Goal: Information Seeking & Learning: Find specific fact

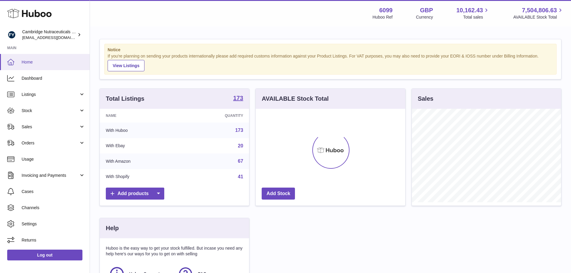
scroll to position [94, 151]
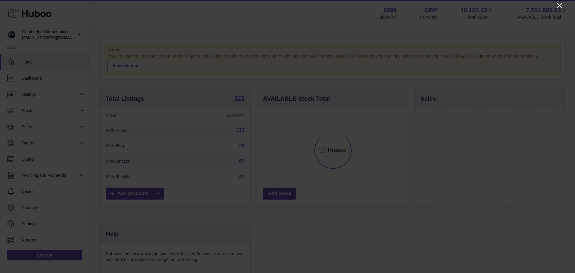
click at [560, 3] on icon "Close" at bounding box center [559, 5] width 7 height 7
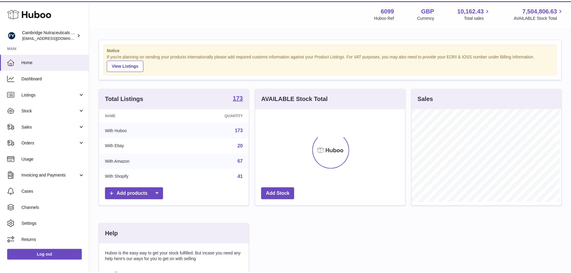
scroll to position [299597, 299541]
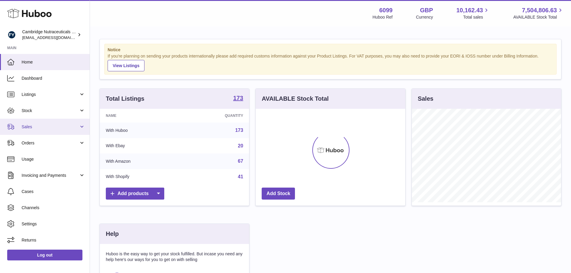
click at [30, 126] on span "Sales" at bounding box center [50, 127] width 57 height 6
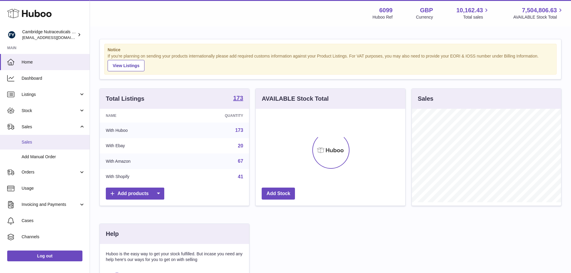
click at [32, 141] on span "Sales" at bounding box center [54, 142] width 64 height 6
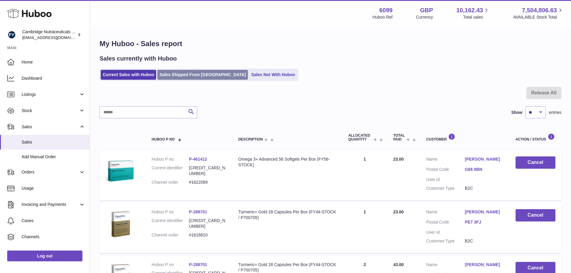
click at [184, 76] on link "Sales Shipped From [GEOGRAPHIC_DATA]" at bounding box center [202, 75] width 91 height 10
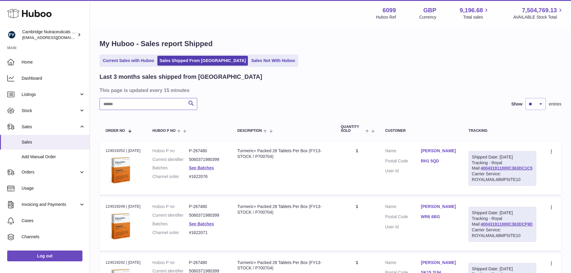
click at [146, 104] on input "text" at bounding box center [148, 104] width 98 height 12
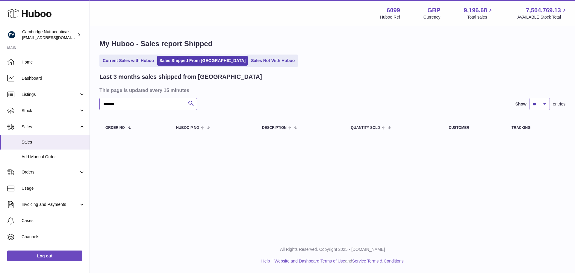
click at [112, 103] on input "*******" at bounding box center [148, 104] width 98 height 12
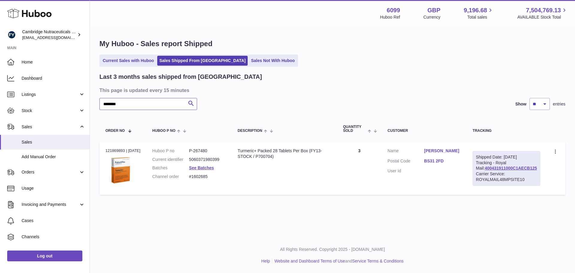
type input "********"
click at [109, 150] on div "Order no 121869893 | [DATE]" at bounding box center [122, 150] width 35 height 5
copy div "121869893"
click at [198, 165] on link "See Batches" at bounding box center [201, 167] width 25 height 5
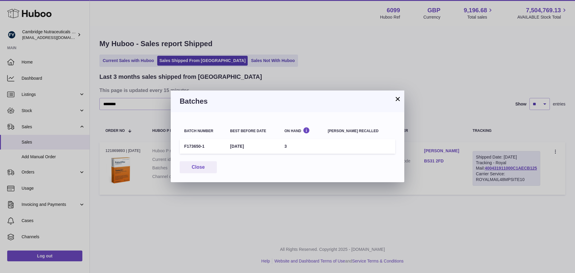
drag, startPoint x: 207, startPoint y: 145, endPoint x: 183, endPoint y: 147, distance: 24.9
click at [183, 147] on td "F173650-1" at bounding box center [203, 146] width 46 height 15
copy td "F173650-1"
